Goal: Task Accomplishment & Management: Use online tool/utility

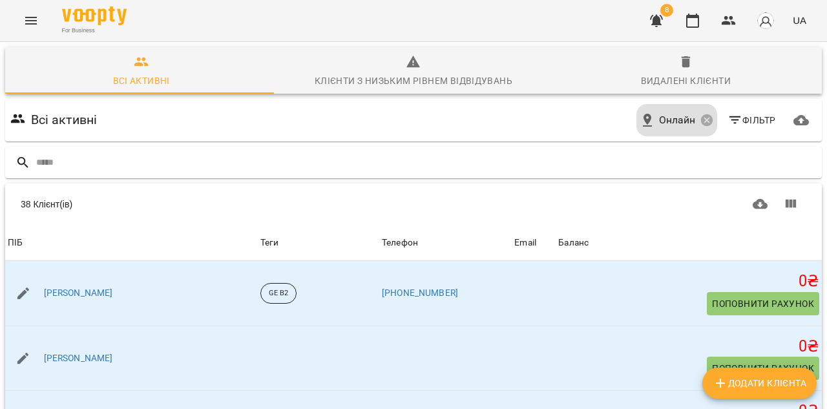
scroll to position [266, 0]
click at [742, 121] on span "Фільтр" at bounding box center [752, 120] width 48 height 16
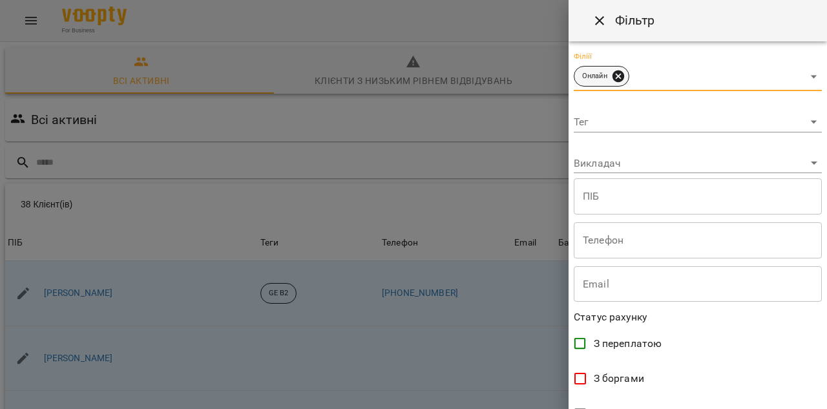
click at [615, 81] on icon at bounding box center [618, 76] width 14 height 14
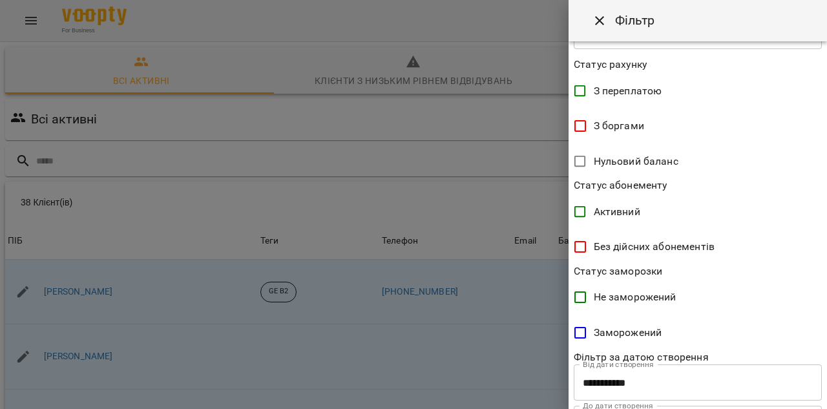
scroll to position [311, 0]
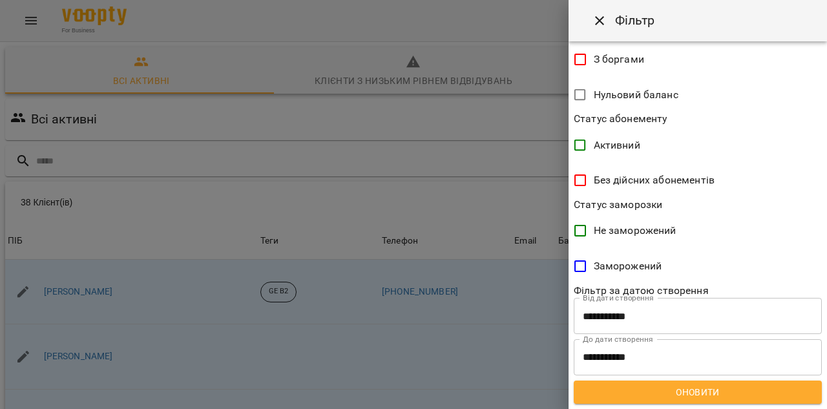
click at [714, 396] on span "Оновити" at bounding box center [697, 392] width 227 height 16
